Goal: Task Accomplishment & Management: Use online tool/utility

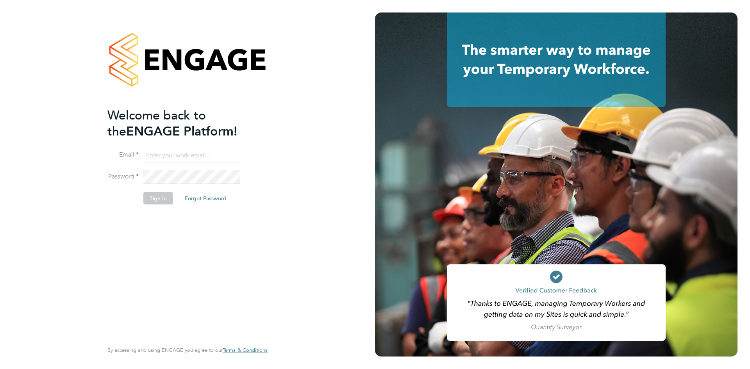
type input "[PERSON_NAME][EMAIL_ADDRESS][PERSON_NAME][DOMAIN_NAME]"
click at [137, 200] on li "Sign In Forgot Password" at bounding box center [183, 202] width 152 height 20
click at [156, 193] on button "Sign In" at bounding box center [158, 198] width 30 height 13
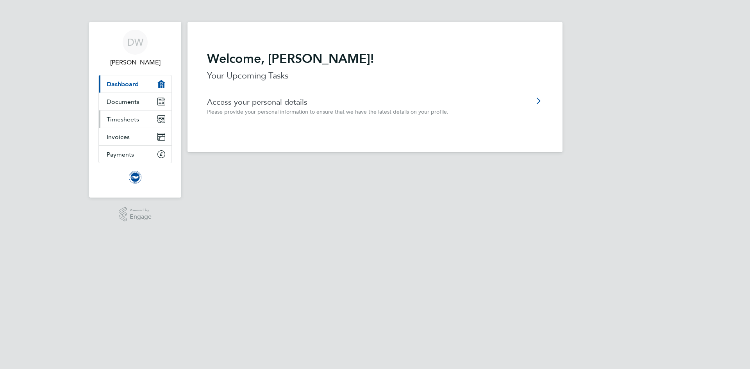
click at [123, 119] on span "Timesheets" at bounding box center [123, 119] width 32 height 7
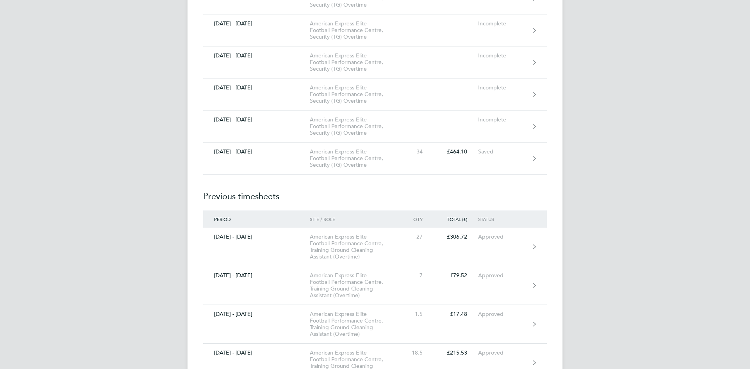
scroll to position [1250, 0]
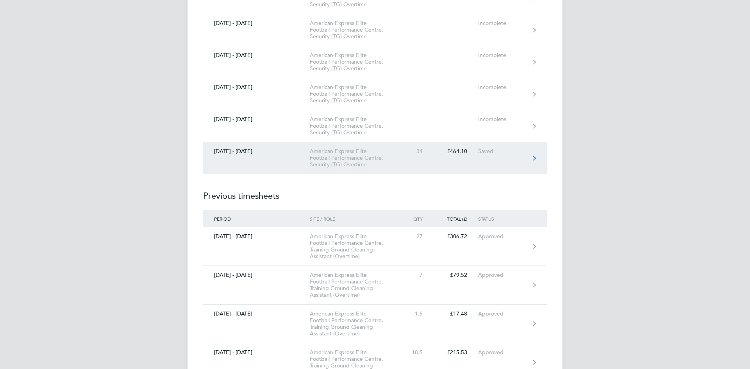
click at [232, 151] on div "01 - 31 Aug 2025" at bounding box center [256, 151] width 107 height 7
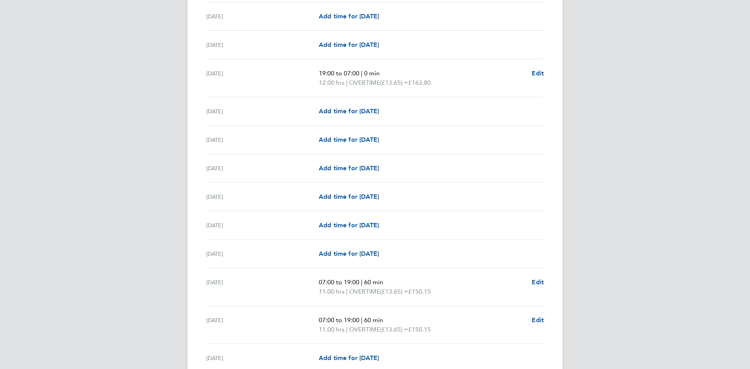
scroll to position [830, 0]
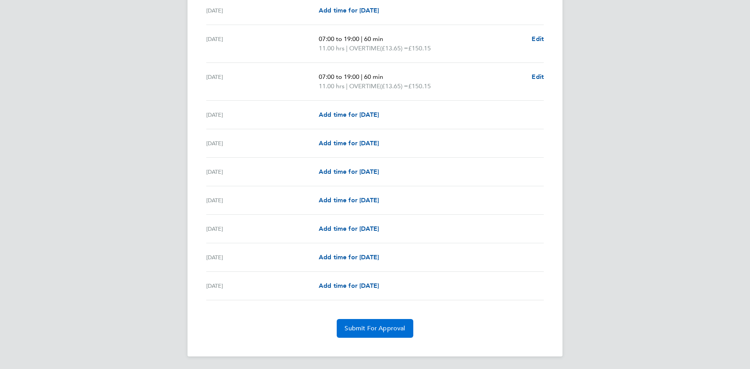
click at [380, 327] on span "Submit For Approval" at bounding box center [375, 329] width 61 height 8
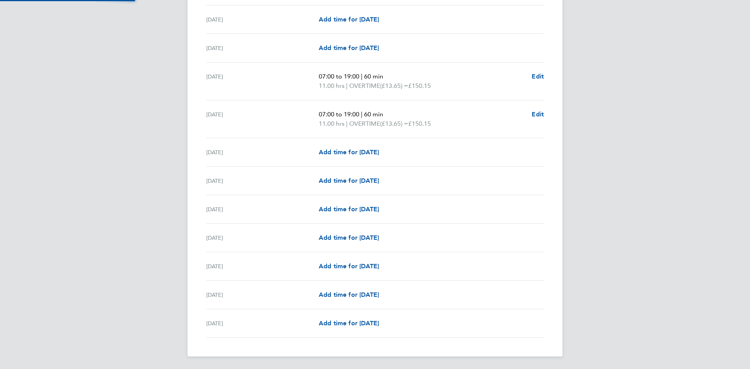
scroll to position [792, 0]
